Goal: Use online tool/utility: Utilize a website feature to perform a specific function

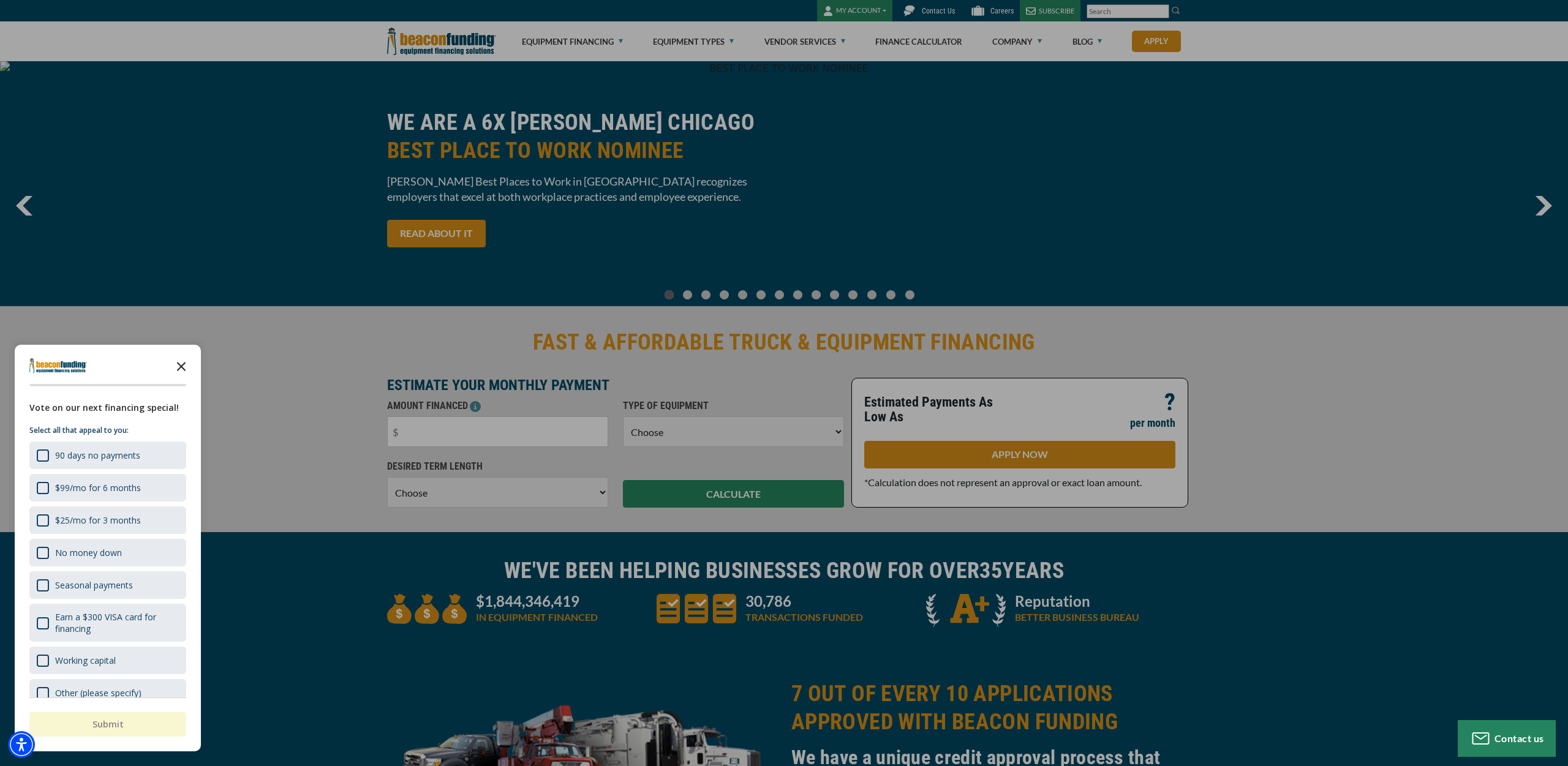
click at [183, 365] on polygon "Close the survey" at bounding box center [182, 367] width 10 height 10
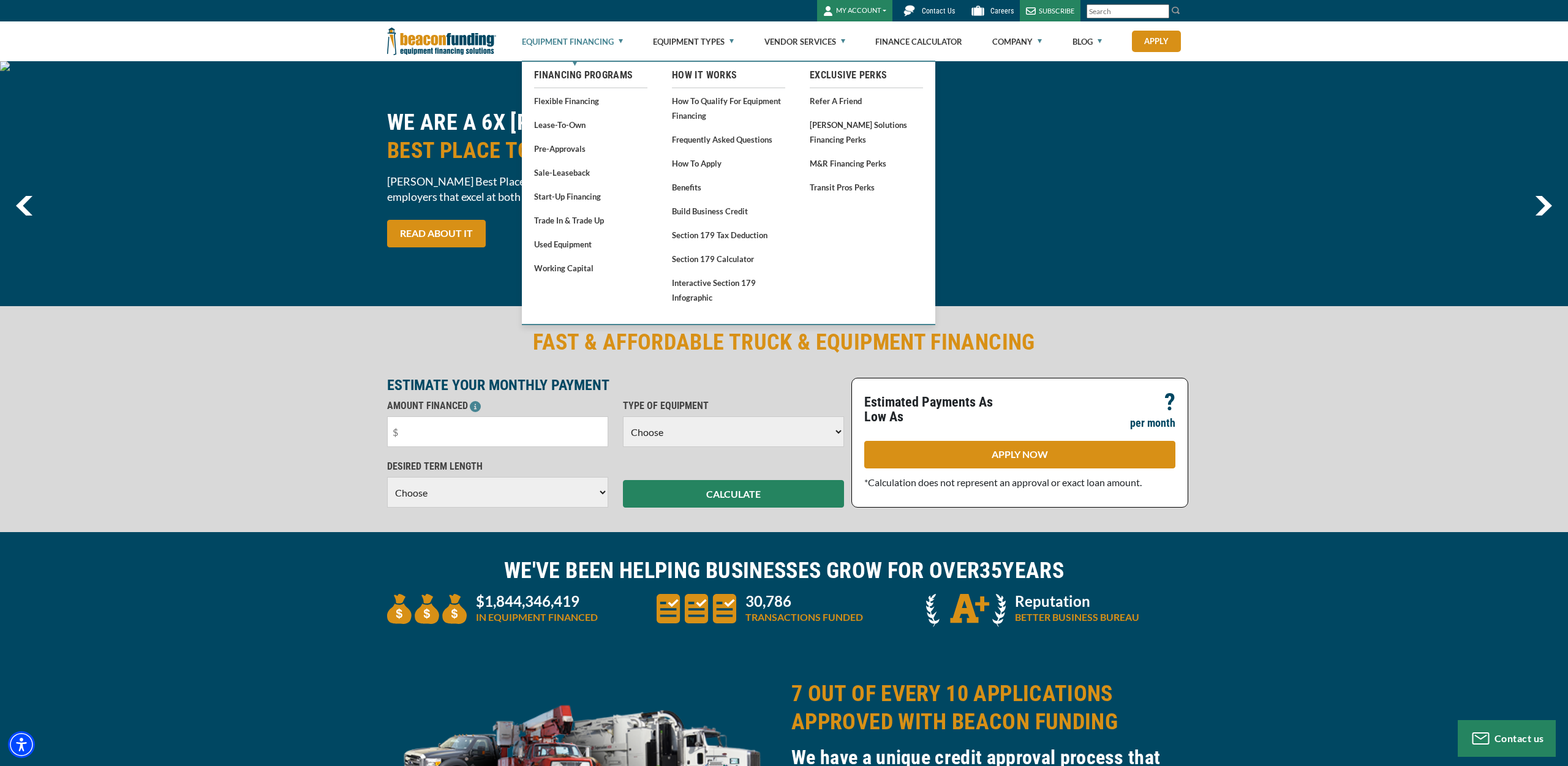
click at [583, 43] on link "Equipment Financing" at bounding box center [572, 41] width 101 height 39
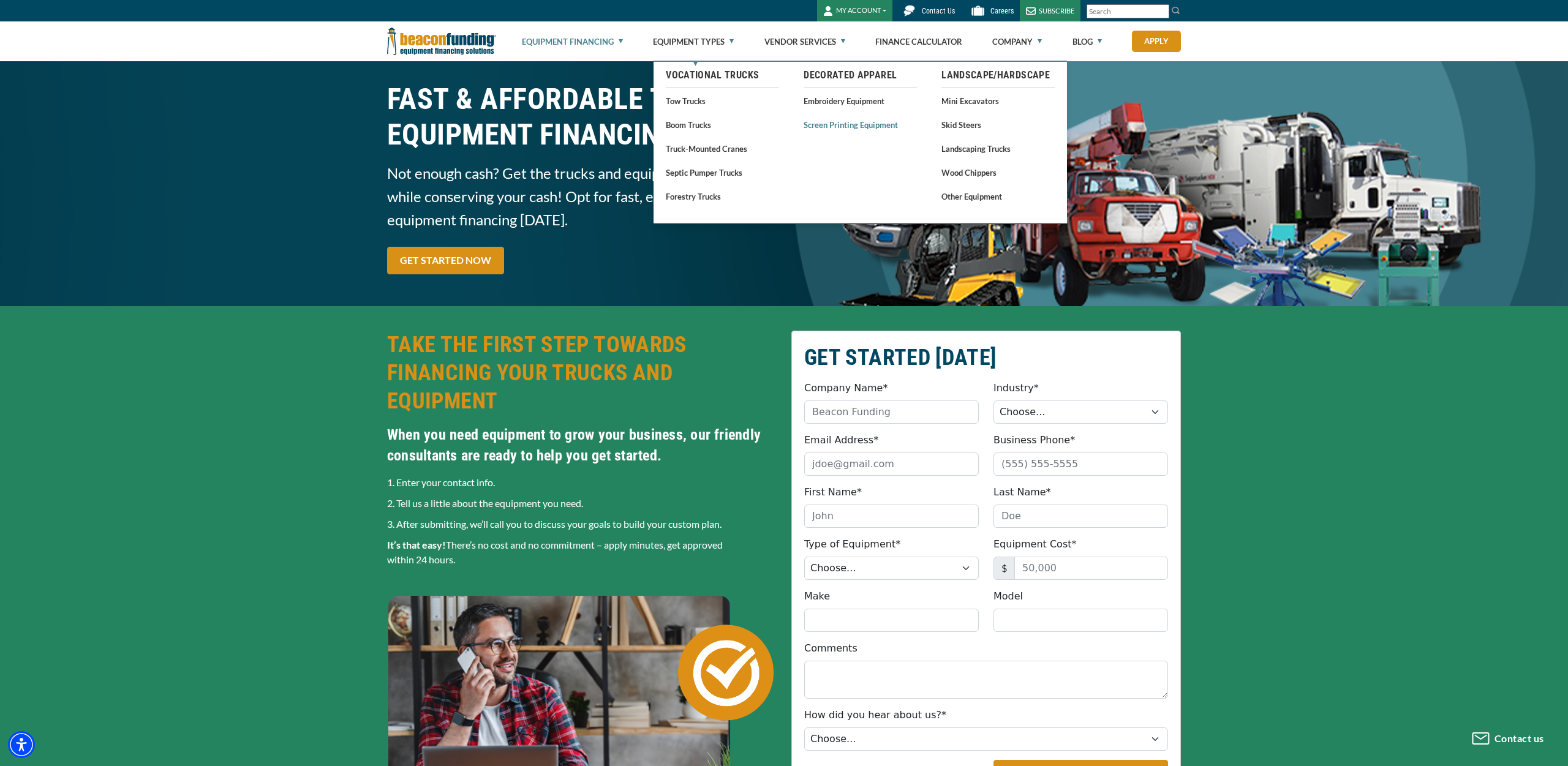
click at [849, 124] on link "Screen Printing Equipment" at bounding box center [861, 124] width 113 height 15
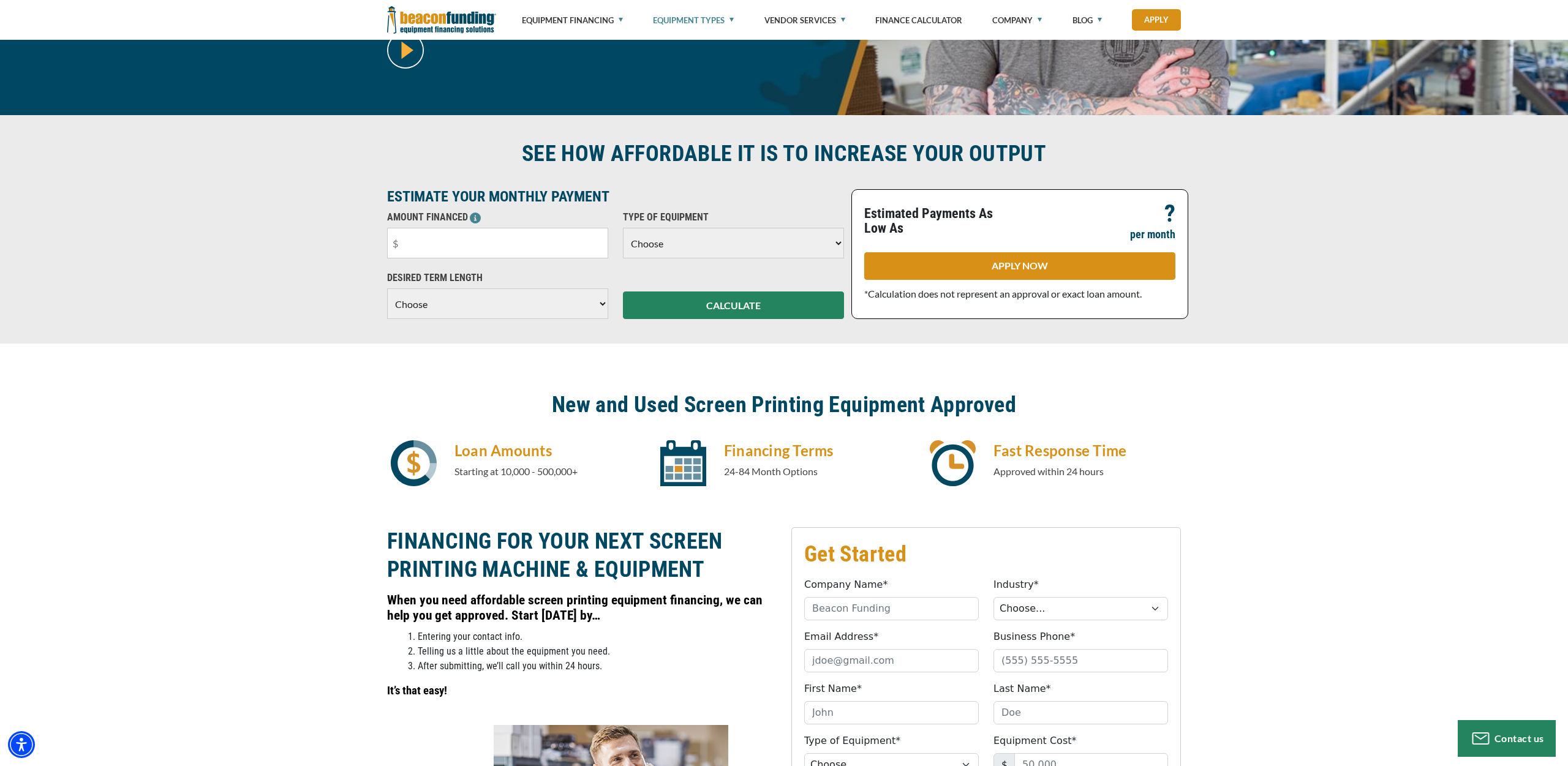
scroll to position [246, 0]
click at [433, 249] on input "text" at bounding box center [497, 243] width 221 height 30
type input "$115,000"
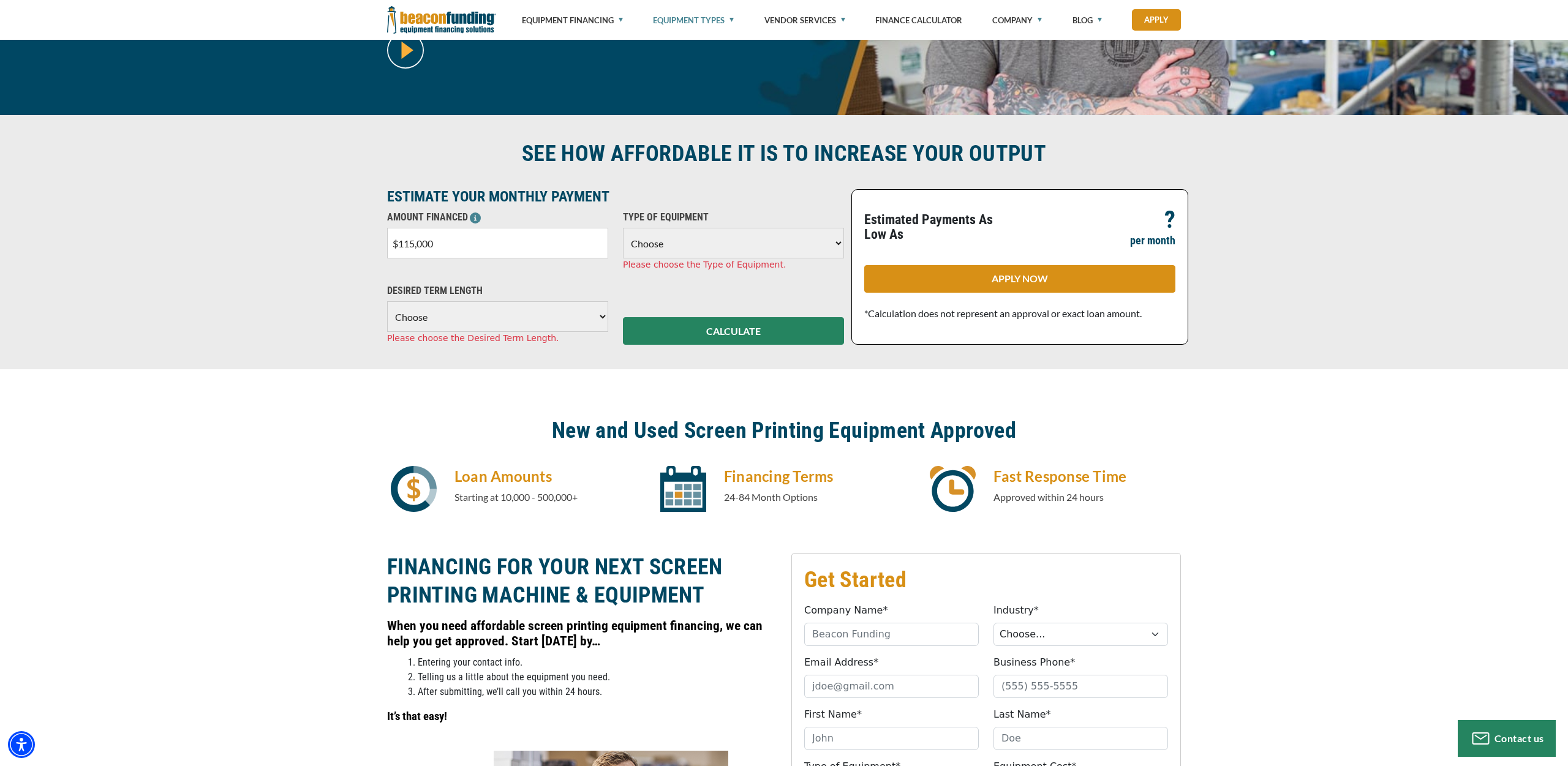
select select "2"
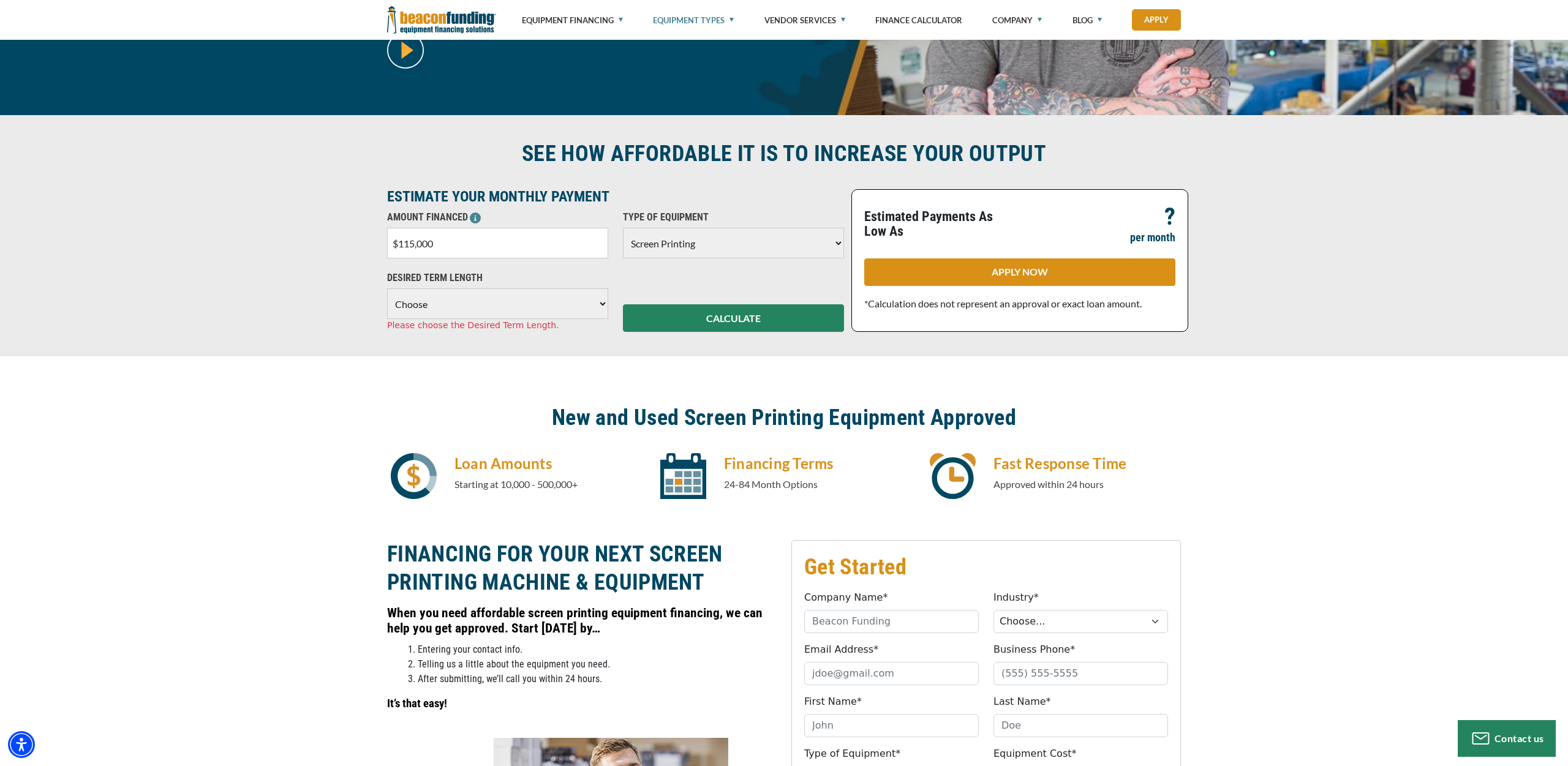
select select "72"
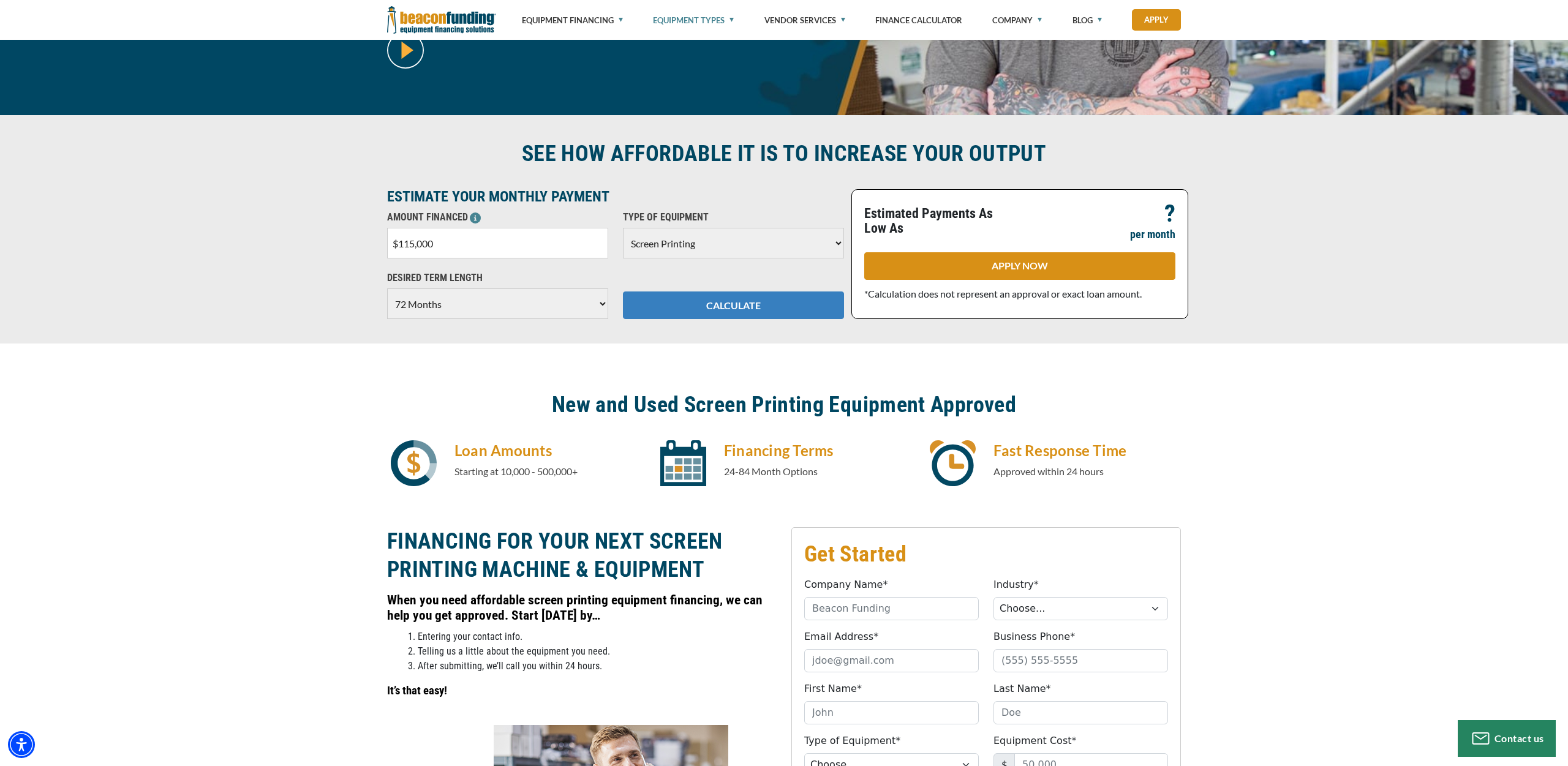
click at [714, 300] on button "CALCULATE" at bounding box center [733, 305] width 221 height 28
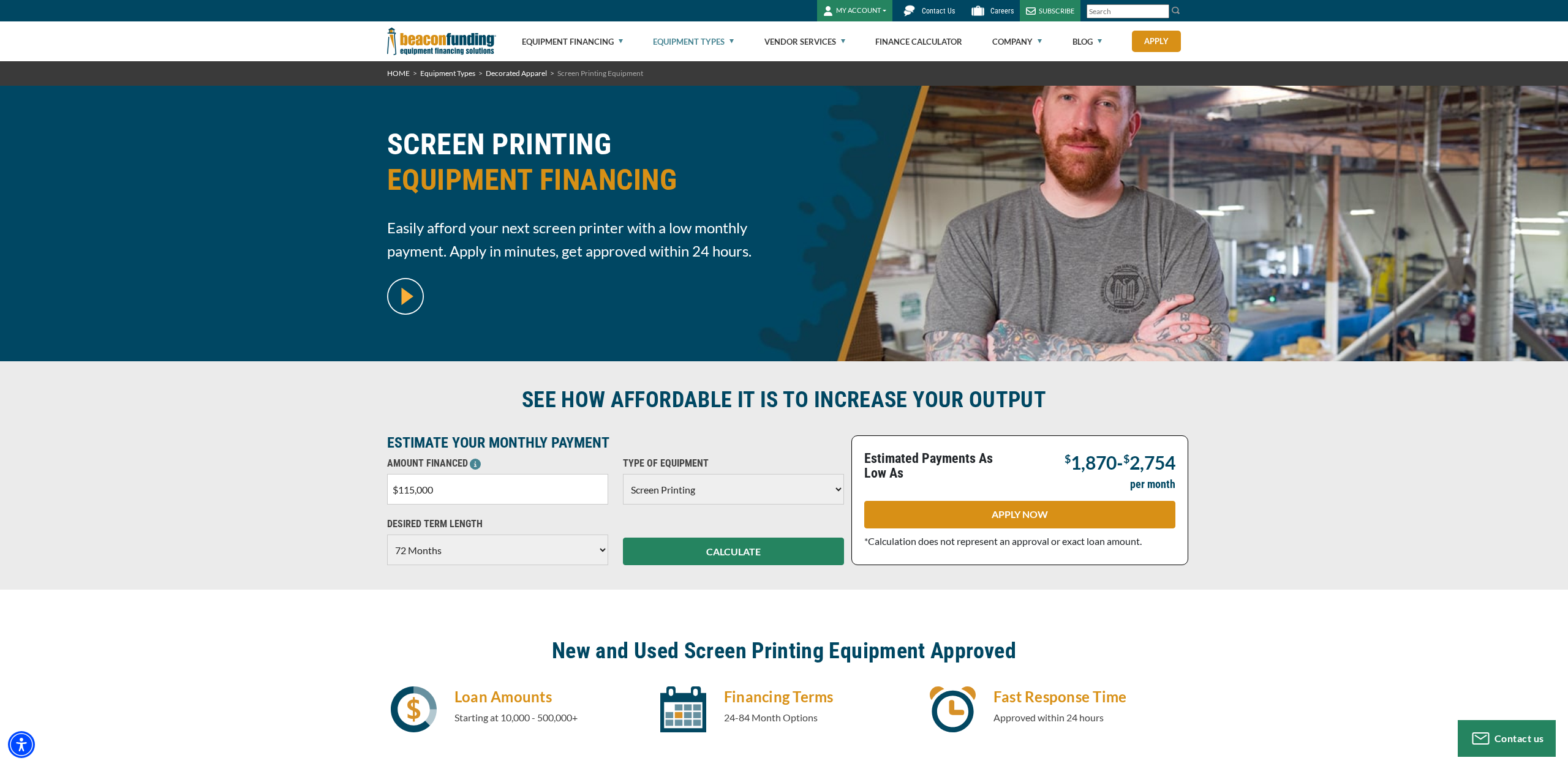
scroll to position [0, 0]
